Goal: Task Accomplishment & Management: Use online tool/utility

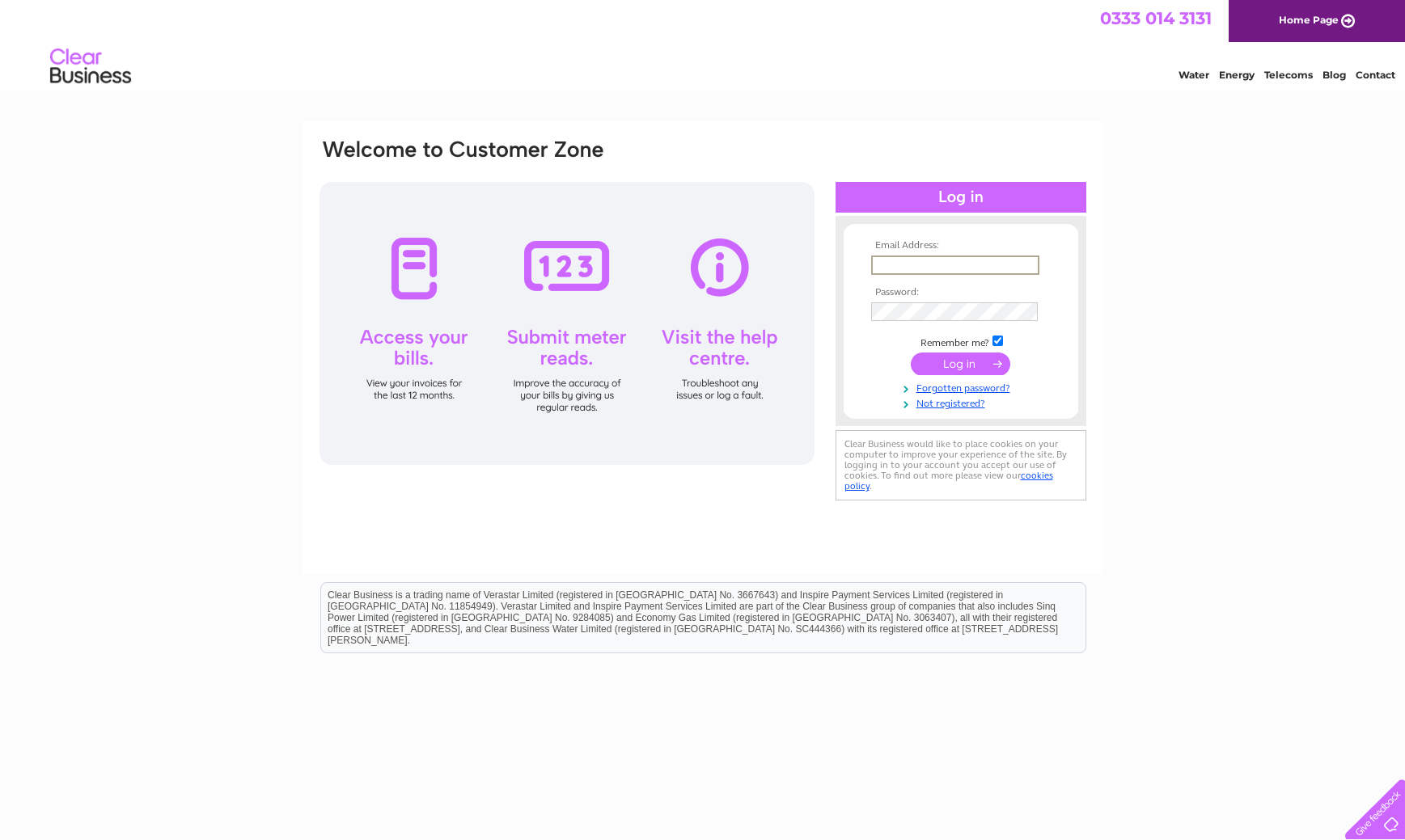
type input "adriantdavey@aol.com"
click at [974, 362] on input "submit" at bounding box center [960, 364] width 99 height 23
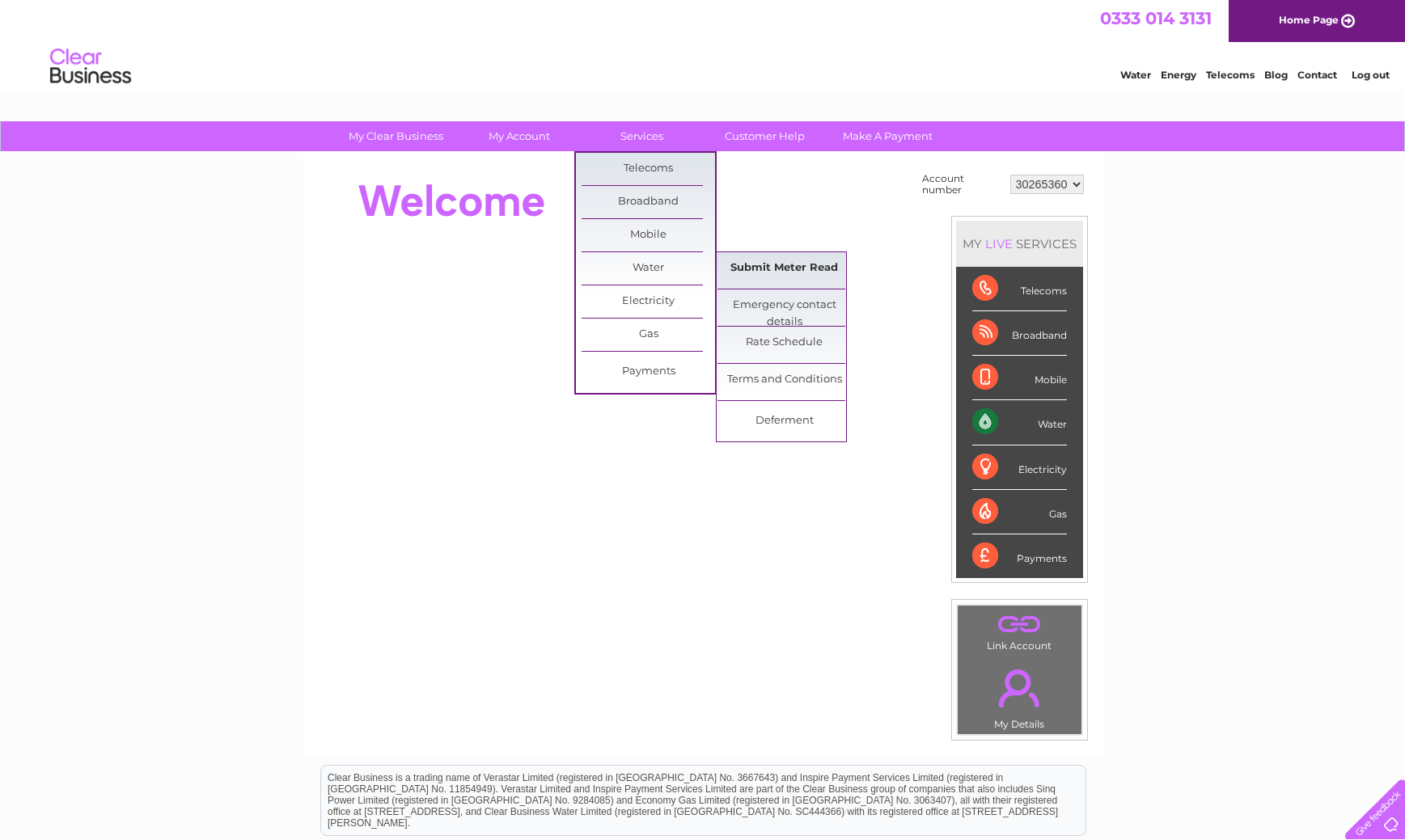
click at [779, 274] on link "Submit Meter Read" at bounding box center [784, 268] width 133 height 32
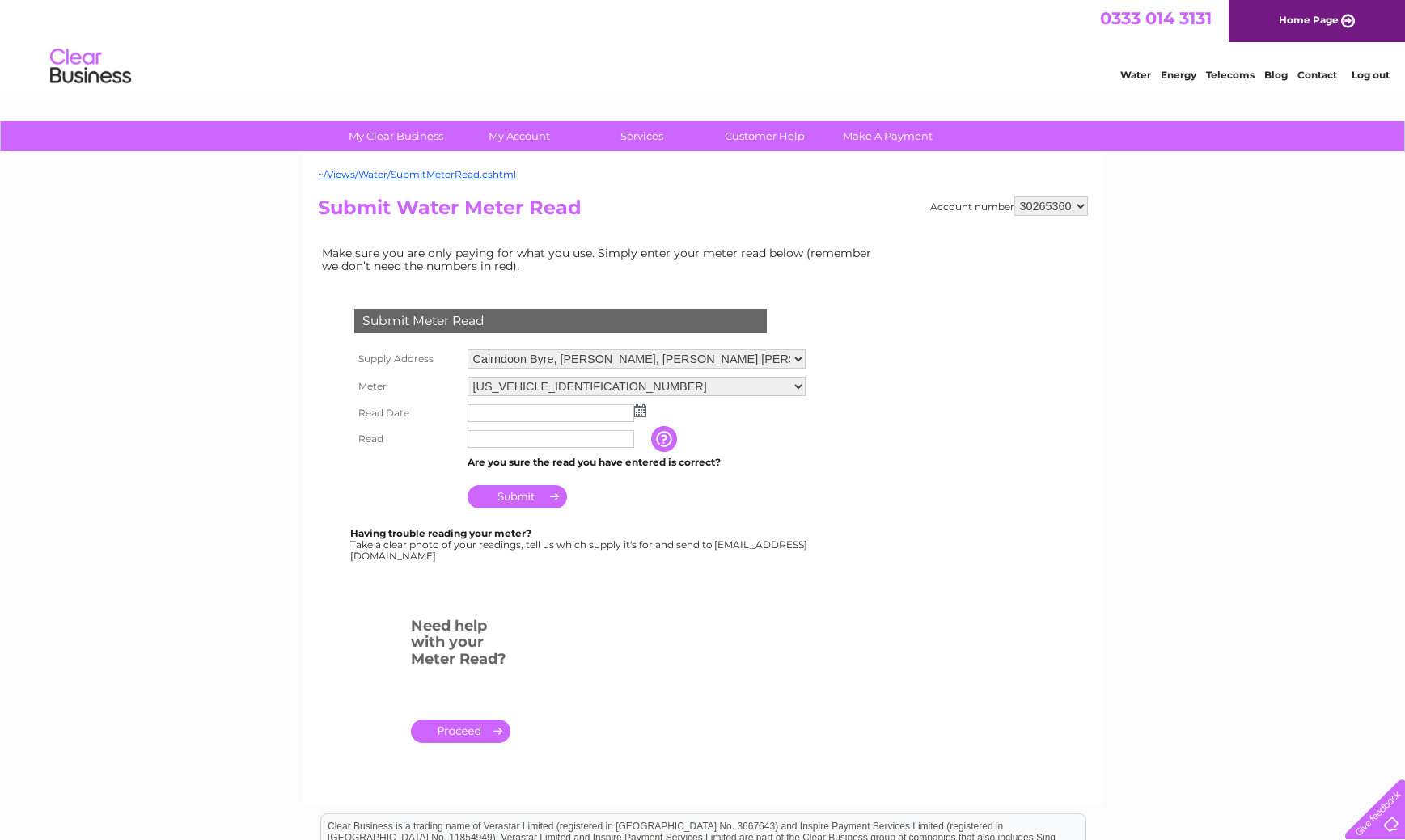
click at [638, 407] on img at bounding box center [639, 411] width 12 height 13
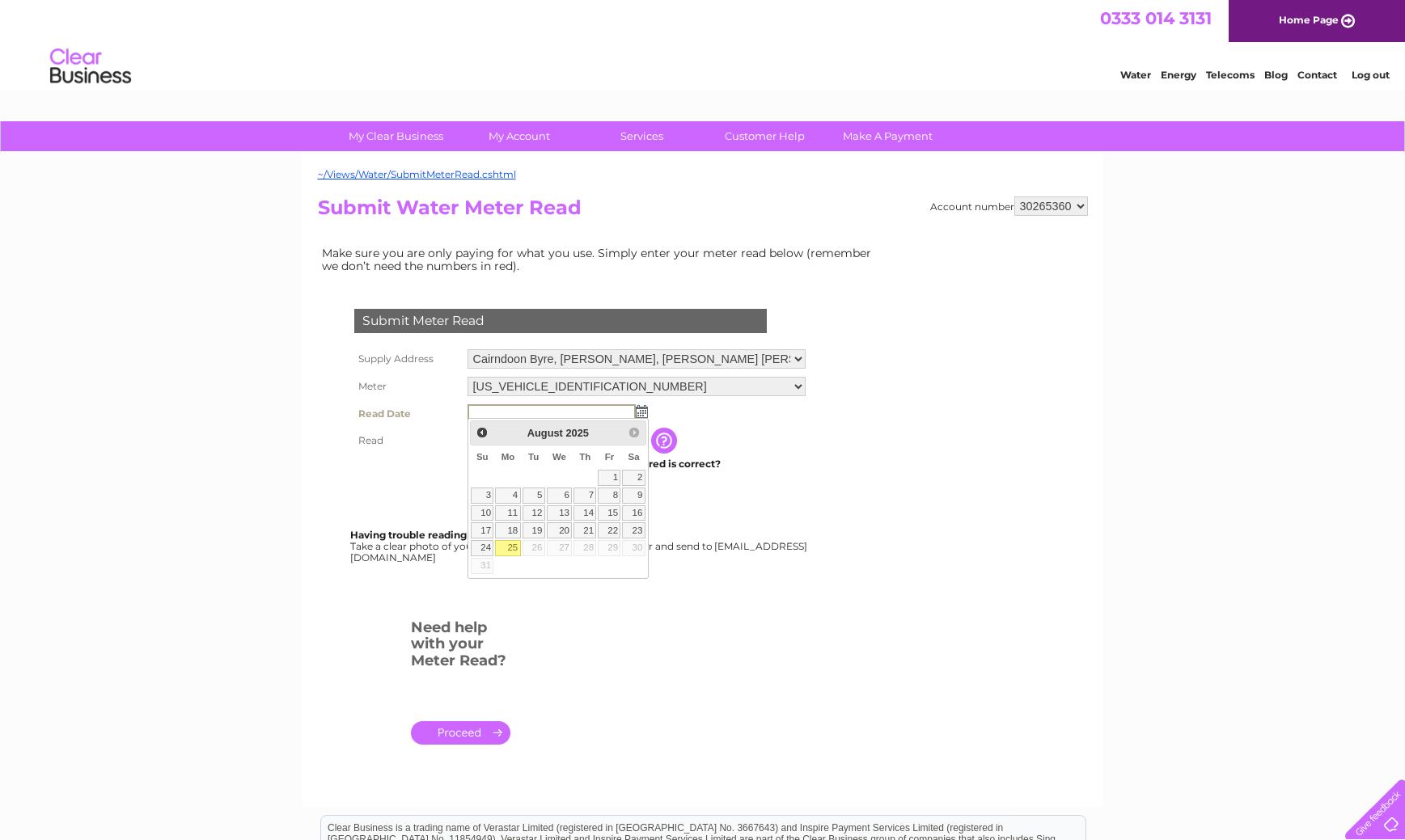
click at [510, 546] on link "25" at bounding box center [508, 548] width 25 height 16
type input "2025/08/25"
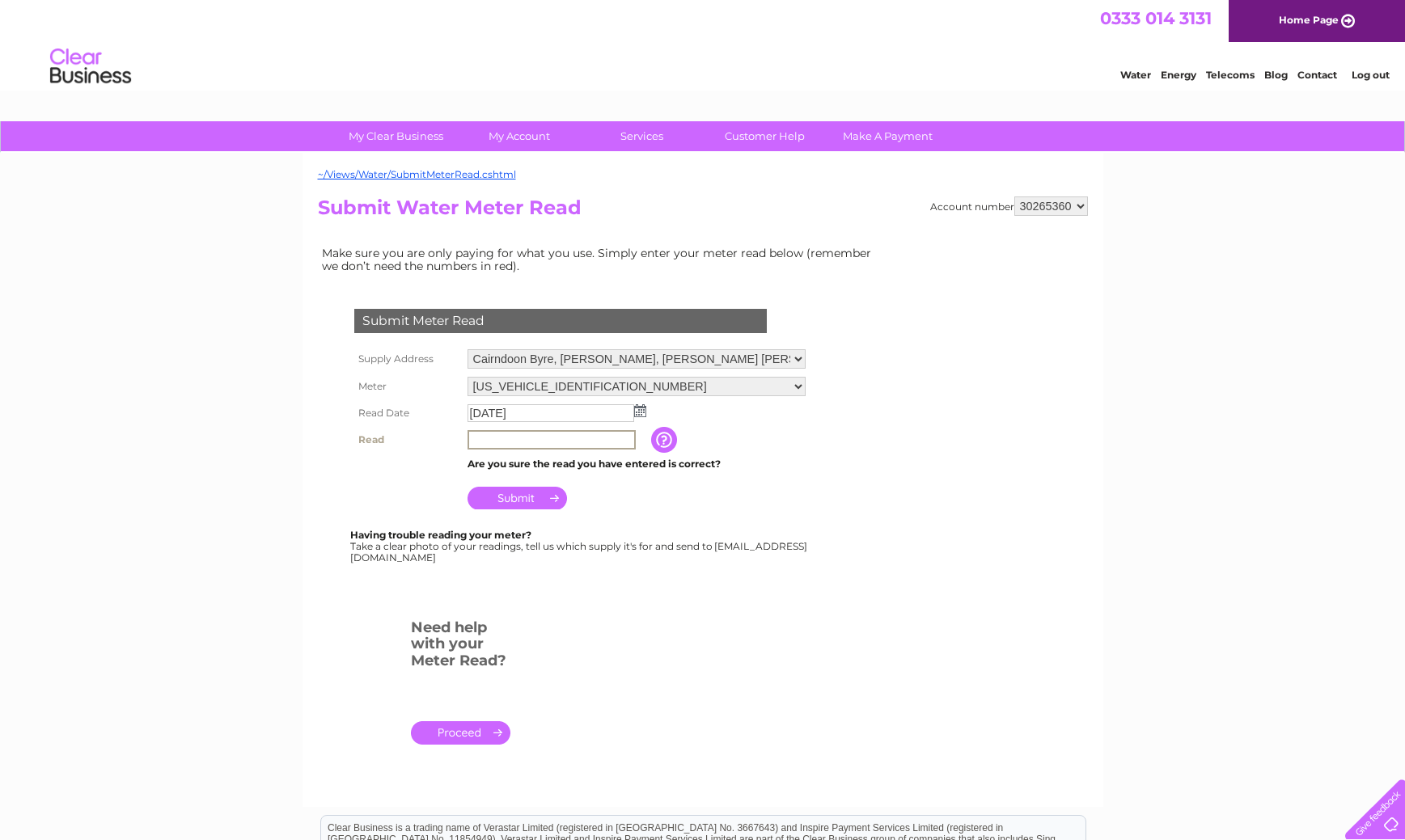
drag, startPoint x: 489, startPoint y: 439, endPoint x: 496, endPoint y: 444, distance: 8.6
click at [490, 439] on input "text" at bounding box center [551, 440] width 168 height 20
type input "514"
click at [528, 488] on input "Submit" at bounding box center [517, 496] width 99 height 23
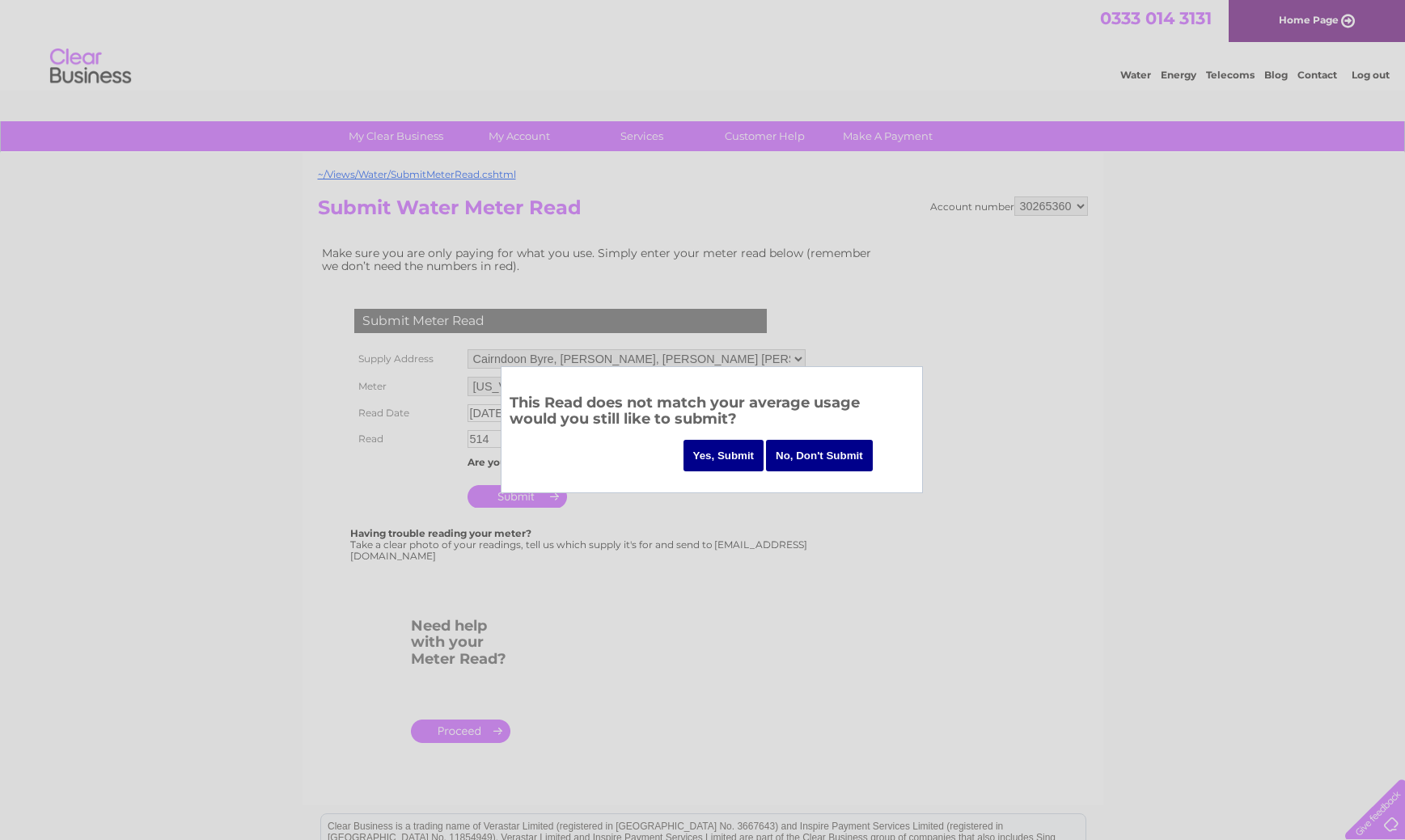
click at [734, 458] on input "Yes, Submit" at bounding box center [724, 456] width 81 height 32
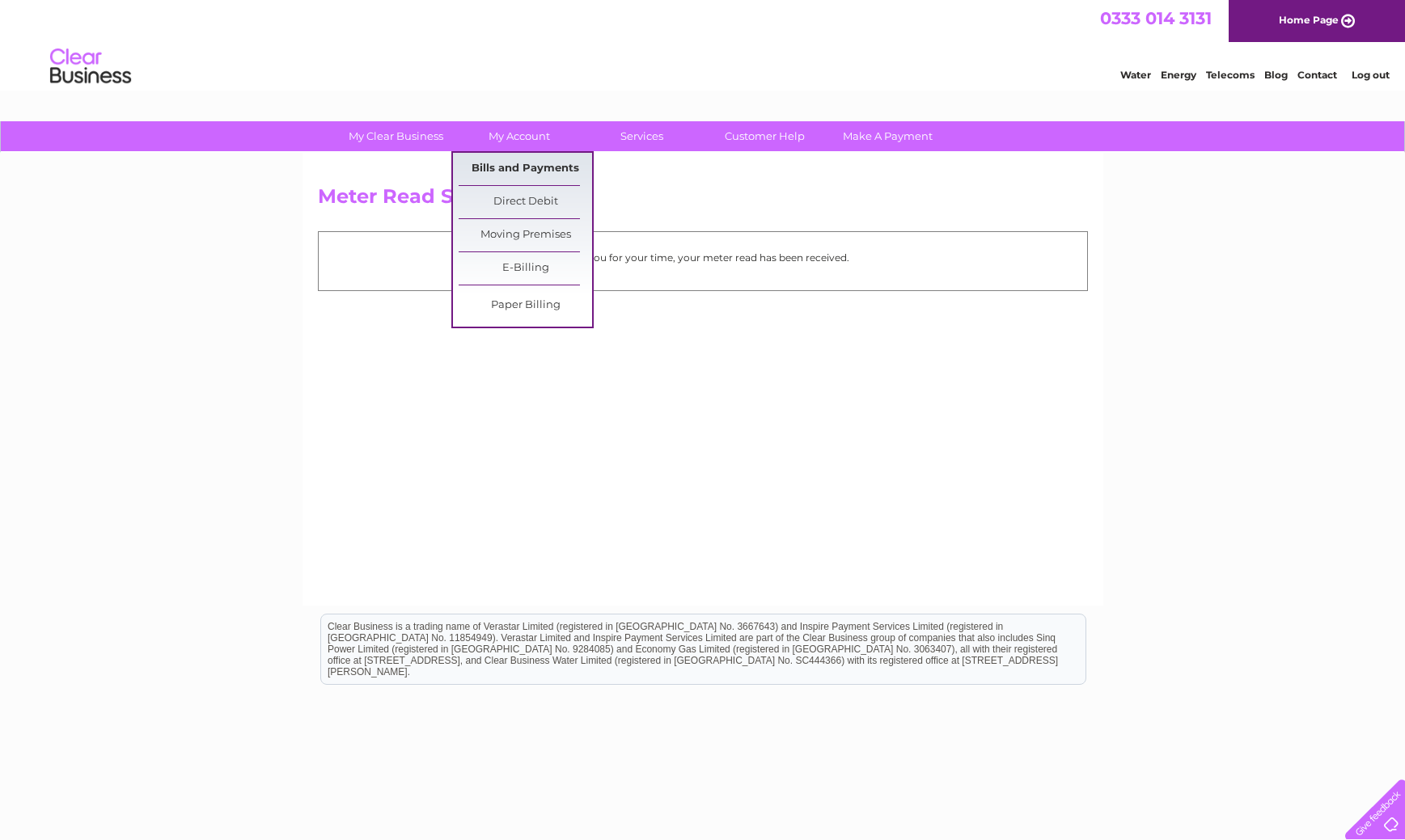
click at [526, 167] on link "Bills and Payments" at bounding box center [525, 169] width 133 height 32
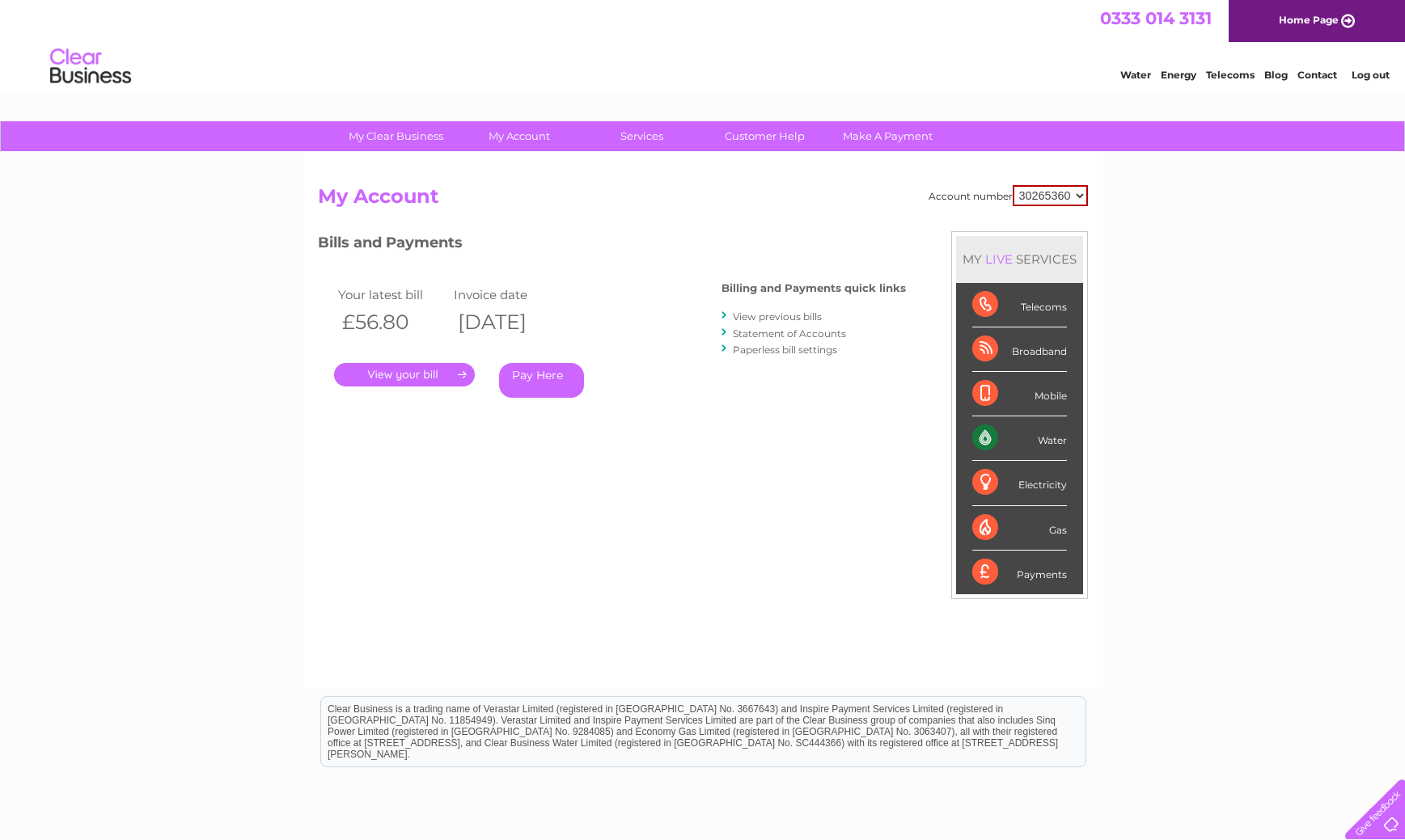
click at [449, 371] on link "." at bounding box center [404, 375] width 140 height 23
